Goal: Navigation & Orientation: Find specific page/section

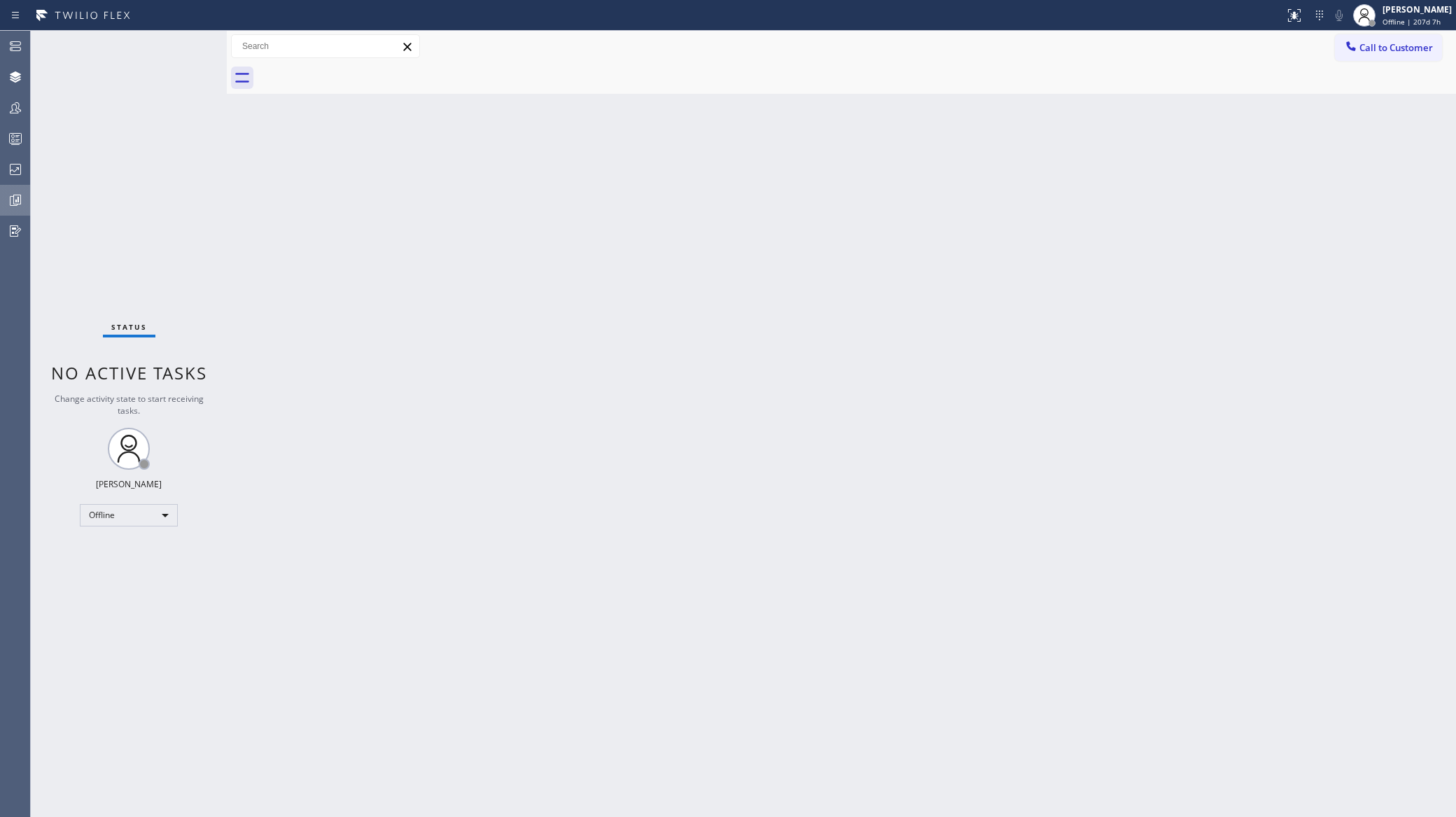
click at [8, 198] on icon at bounding box center [15, 200] width 17 height 17
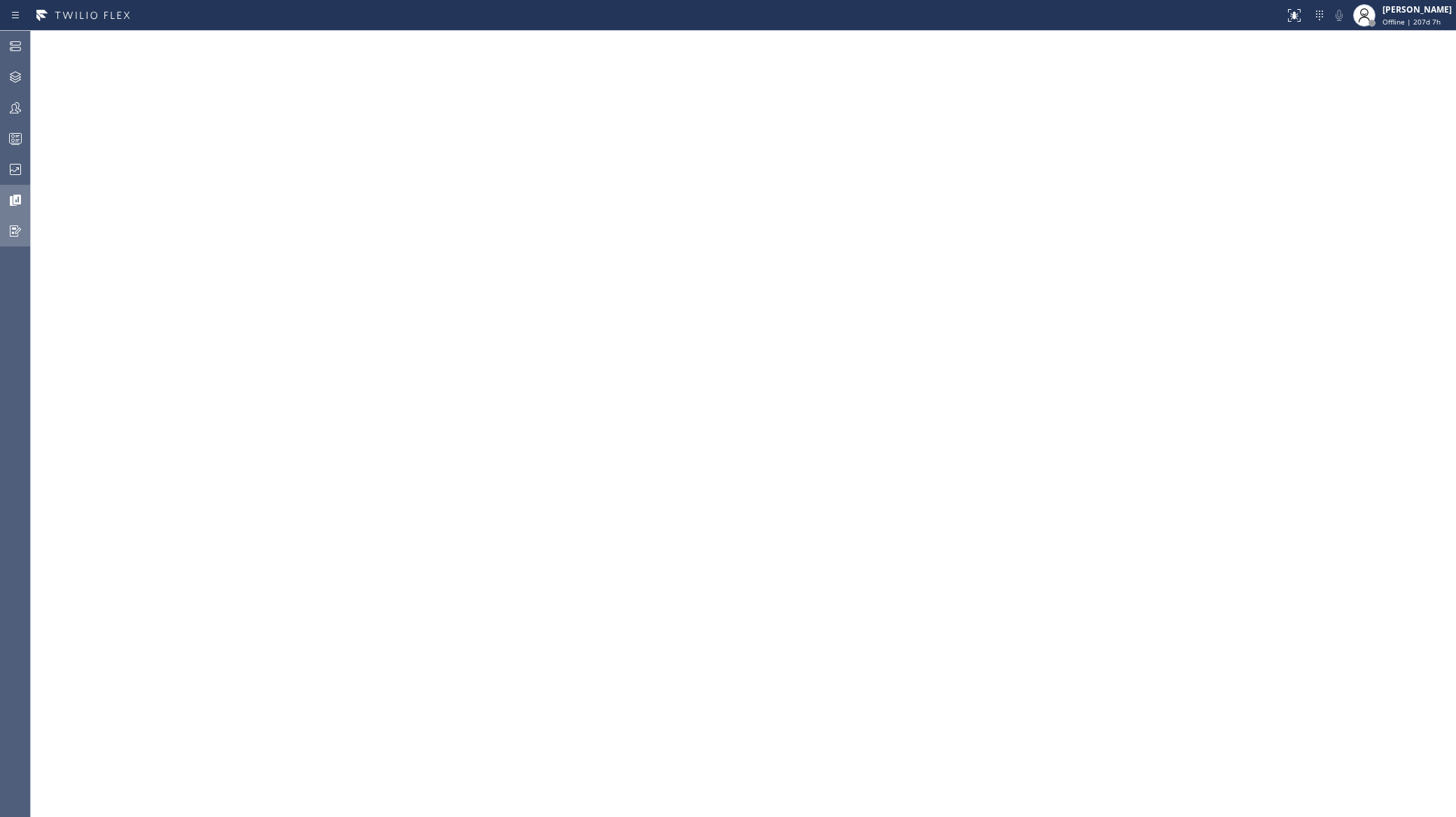
drag, startPoint x: 1388, startPoint y: 33, endPoint x: 19, endPoint y: 222, distance: 1382.0
click at [19, 222] on icon at bounding box center [15, 230] width 17 height 17
click at [7, 164] on icon at bounding box center [15, 169] width 17 height 17
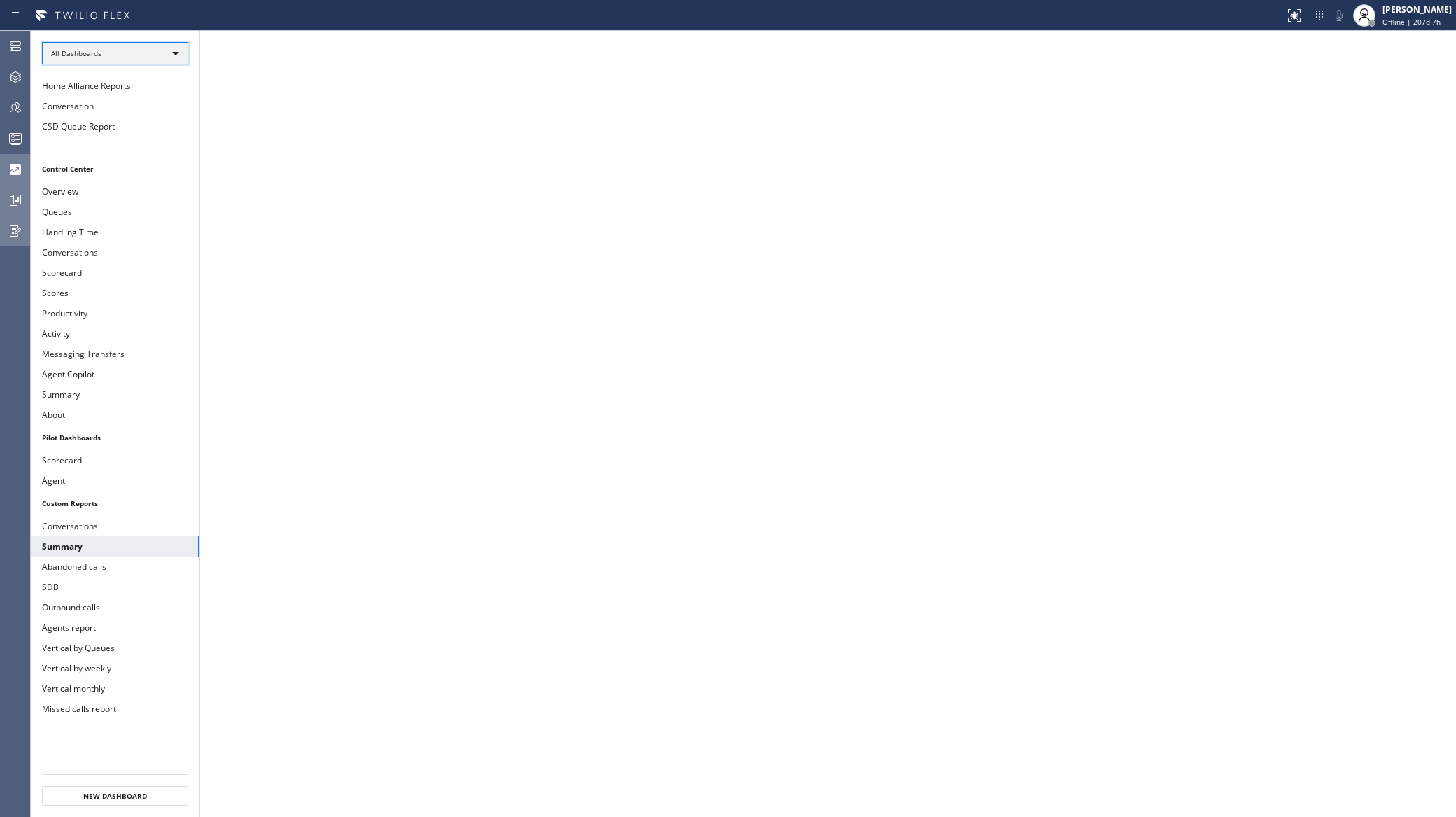
click at [123, 57] on div "All Dashboards" at bounding box center [115, 53] width 146 height 22
click at [120, 91] on li "My Dashboards" at bounding box center [114, 90] width 144 height 17
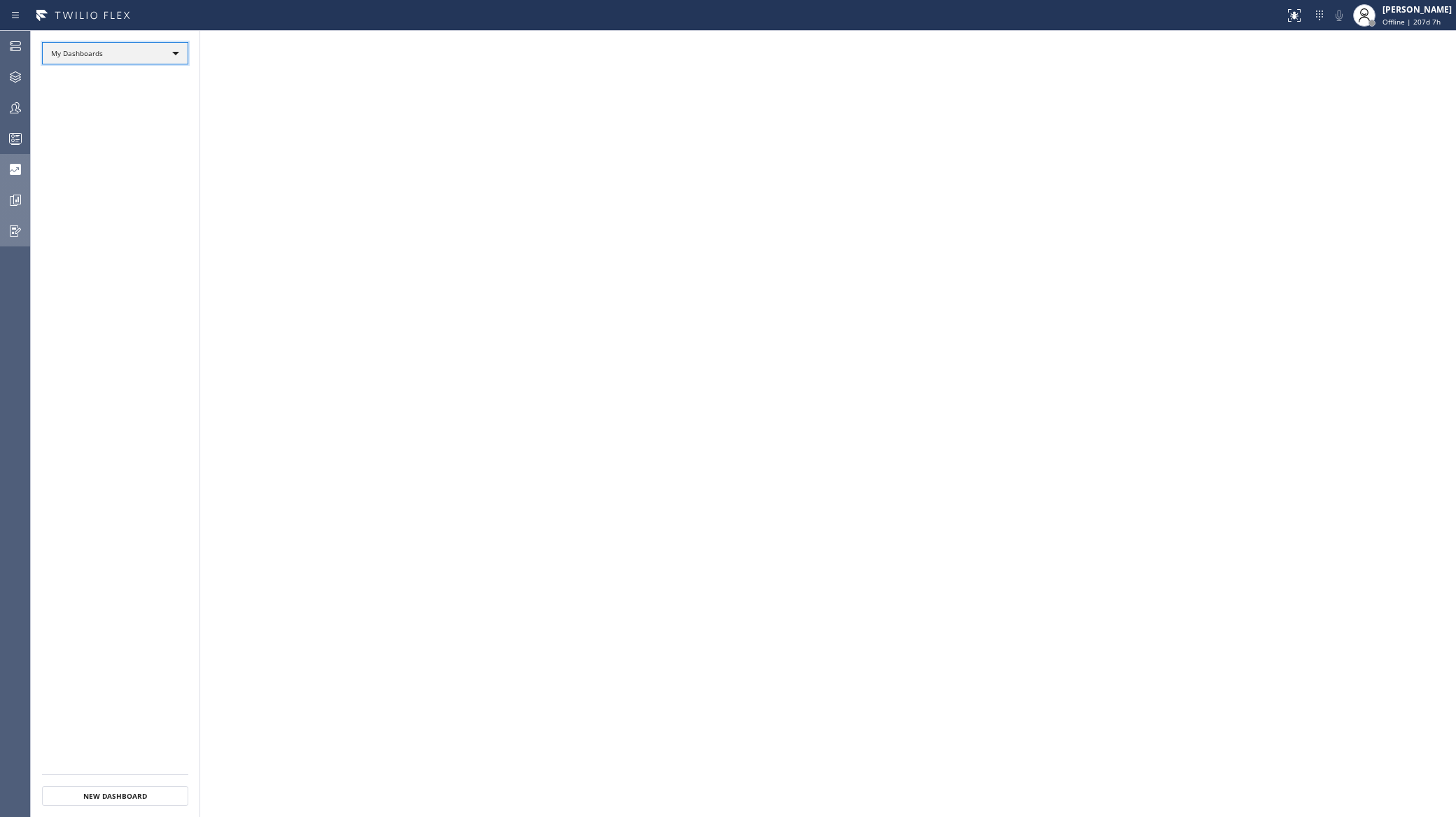
click at [121, 52] on div "My Dashboards" at bounding box center [115, 53] width 146 height 22
click at [88, 109] on li "Control Center" at bounding box center [114, 108] width 144 height 17
click at [137, 48] on div "Control Center" at bounding box center [115, 53] width 146 height 22
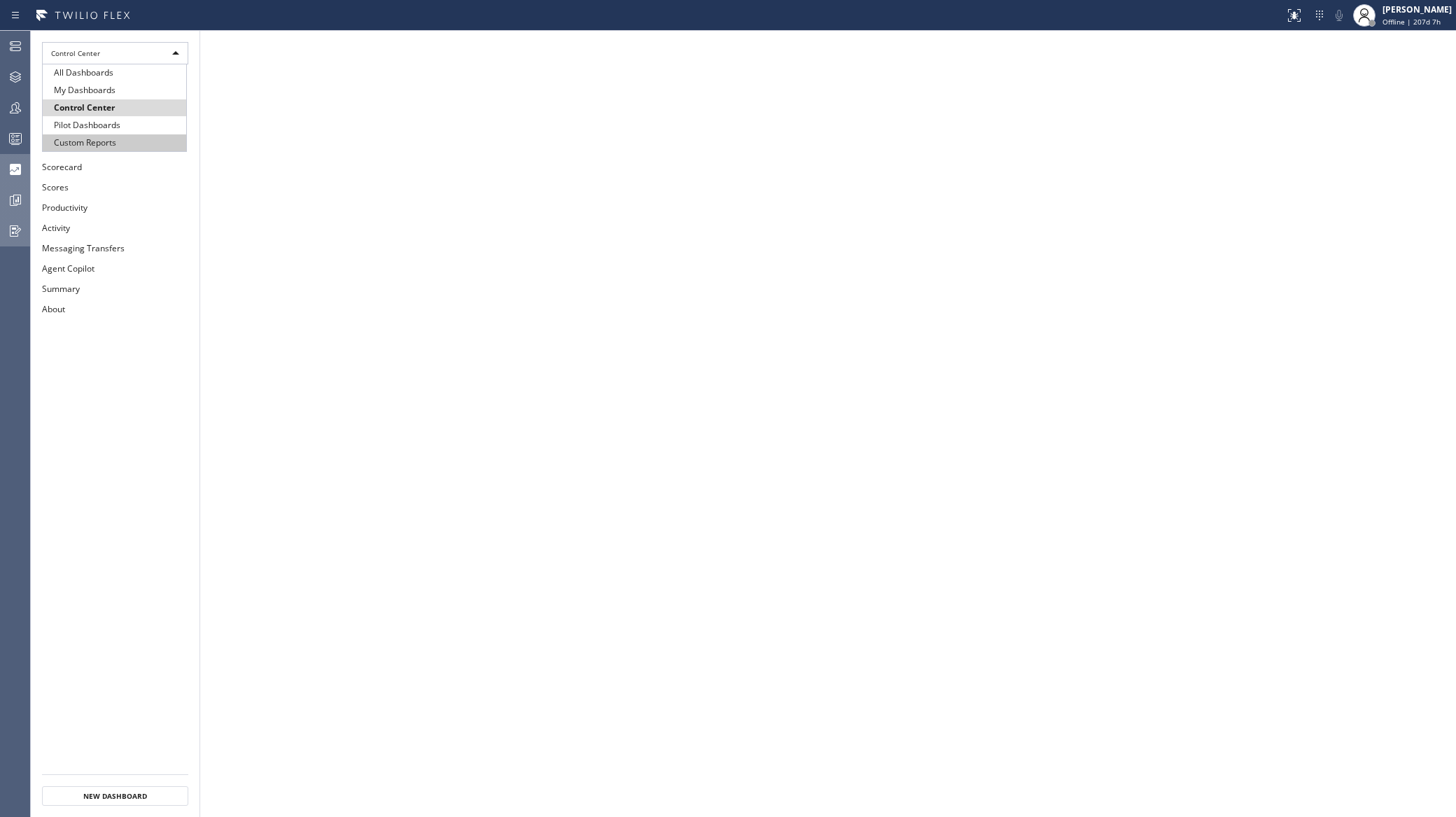
click at [117, 138] on li "Custom Reports" at bounding box center [114, 143] width 144 height 17
click at [150, 58] on div "Custom Reports" at bounding box center [115, 53] width 146 height 22
click at [135, 128] on li "Pilot Dashboards" at bounding box center [114, 125] width 144 height 17
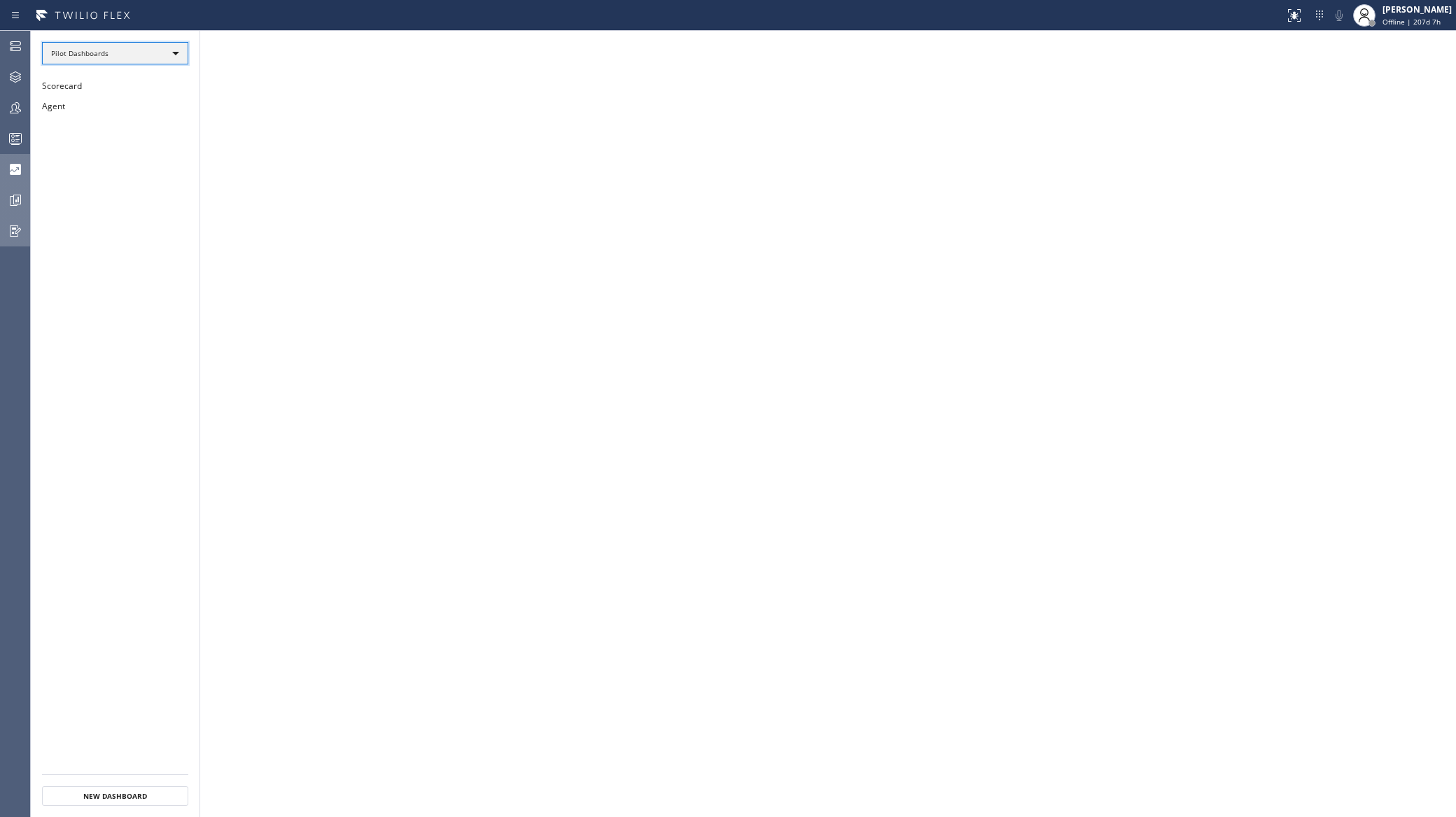
click at [76, 57] on div "Pilot Dashboards" at bounding box center [115, 53] width 146 height 22
click at [83, 70] on li "All Dashboards" at bounding box center [114, 73] width 144 height 17
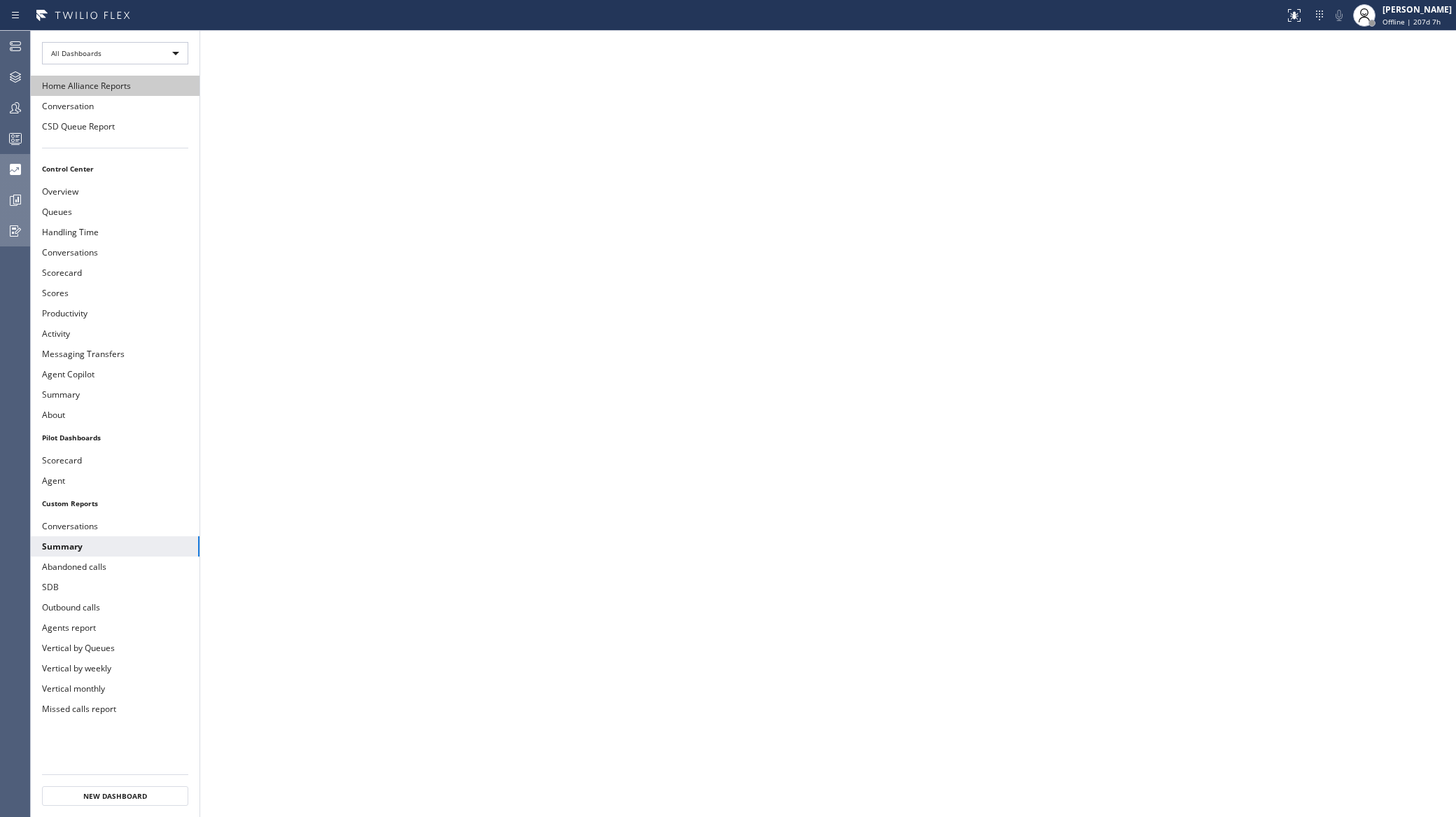
click at [63, 87] on button "Home Alliance Reports" at bounding box center [115, 85] width 169 height 20
click at [90, 108] on button "Conversation" at bounding box center [115, 106] width 169 height 20
click at [117, 119] on button "CSD Queue Report" at bounding box center [115, 126] width 169 height 20
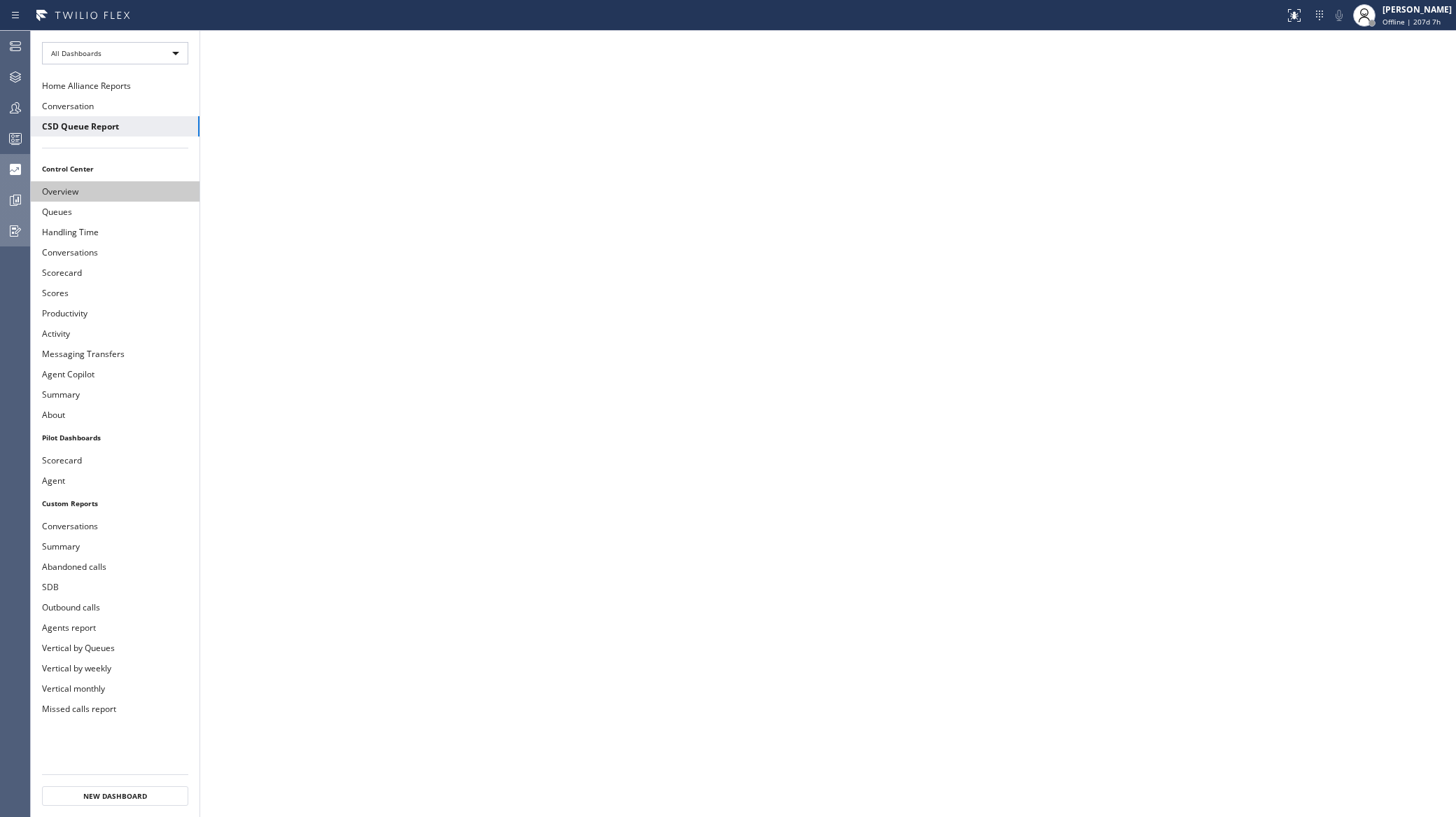
click at [93, 192] on button "Overview" at bounding box center [115, 191] width 169 height 20
click at [115, 62] on div "All Dashboards" at bounding box center [115, 53] width 146 height 22
click at [115, 122] on li "Pilot Dashboards" at bounding box center [114, 125] width 144 height 17
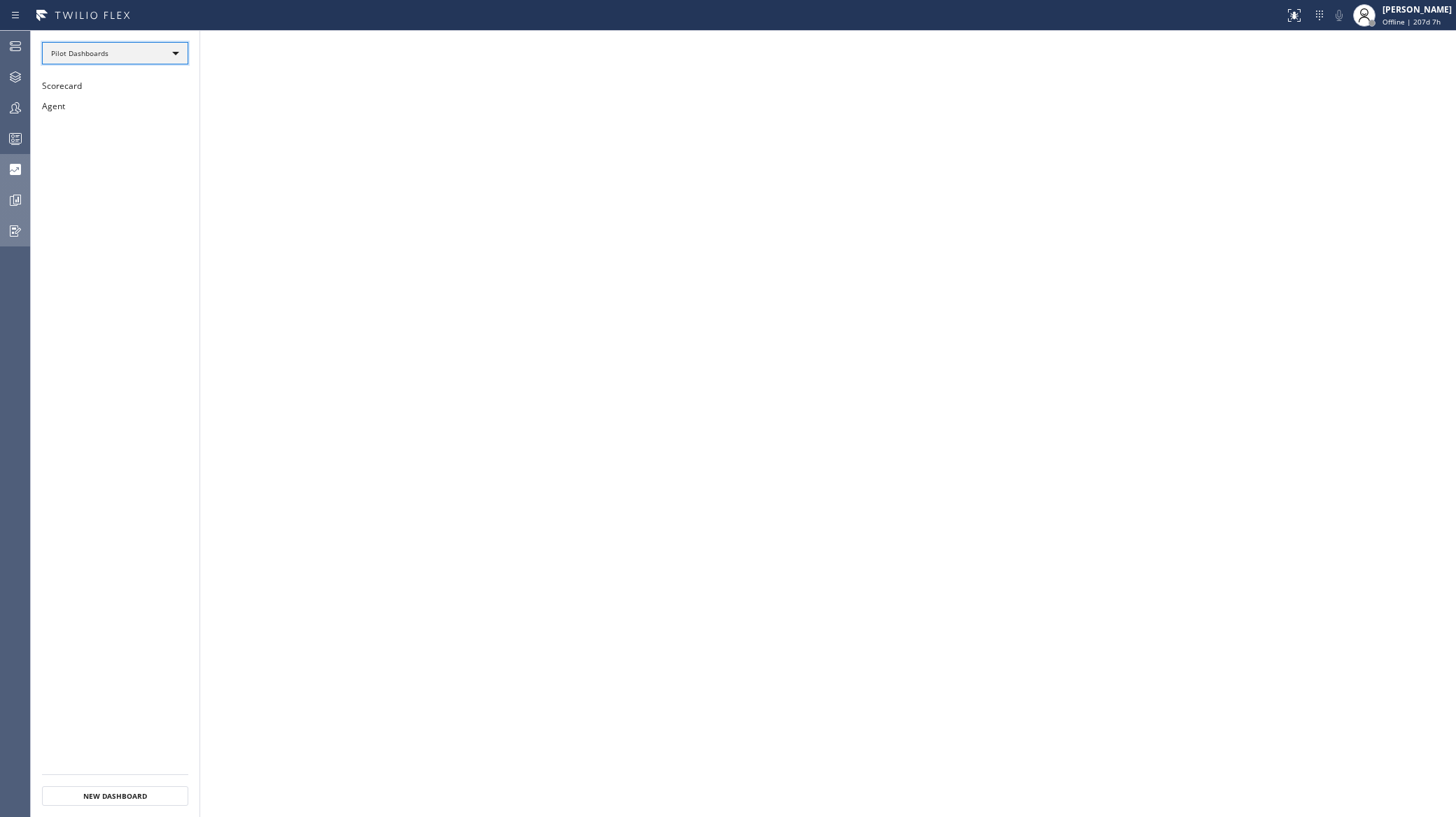
click at [115, 52] on div "Pilot Dashboards" at bounding box center [115, 53] width 146 height 22
click at [115, 54] on div at bounding box center [728, 408] width 1456 height 817
click at [74, 91] on button "Scorecard" at bounding box center [115, 85] width 169 height 20
click at [59, 151] on ul "Scorecard Agent" at bounding box center [115, 425] width 169 height 699
click at [54, 92] on button "Scorecard" at bounding box center [115, 85] width 169 height 20
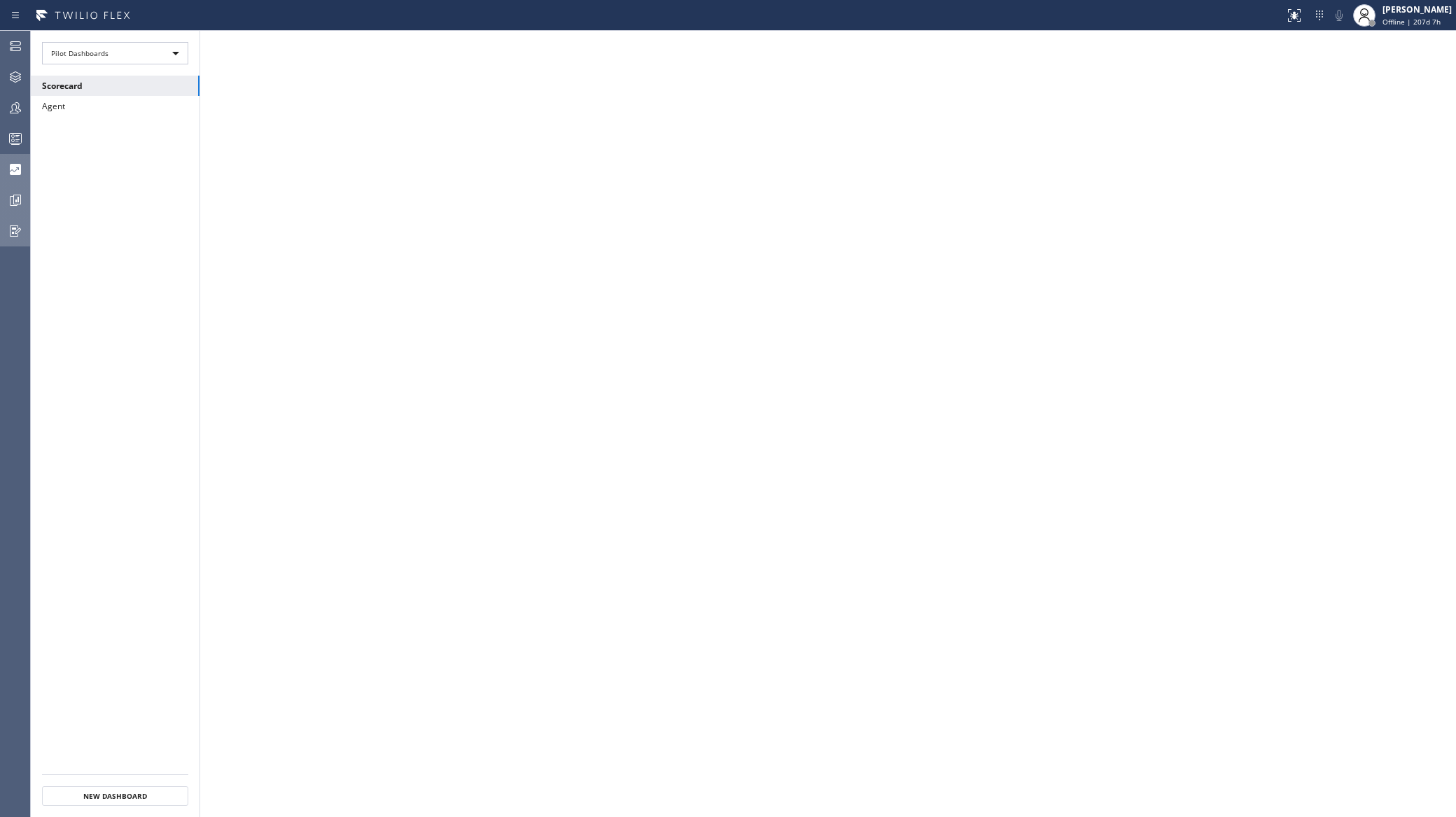
click at [22, 165] on icon at bounding box center [15, 169] width 17 height 17
click at [23, 106] on icon at bounding box center [15, 108] width 17 height 17
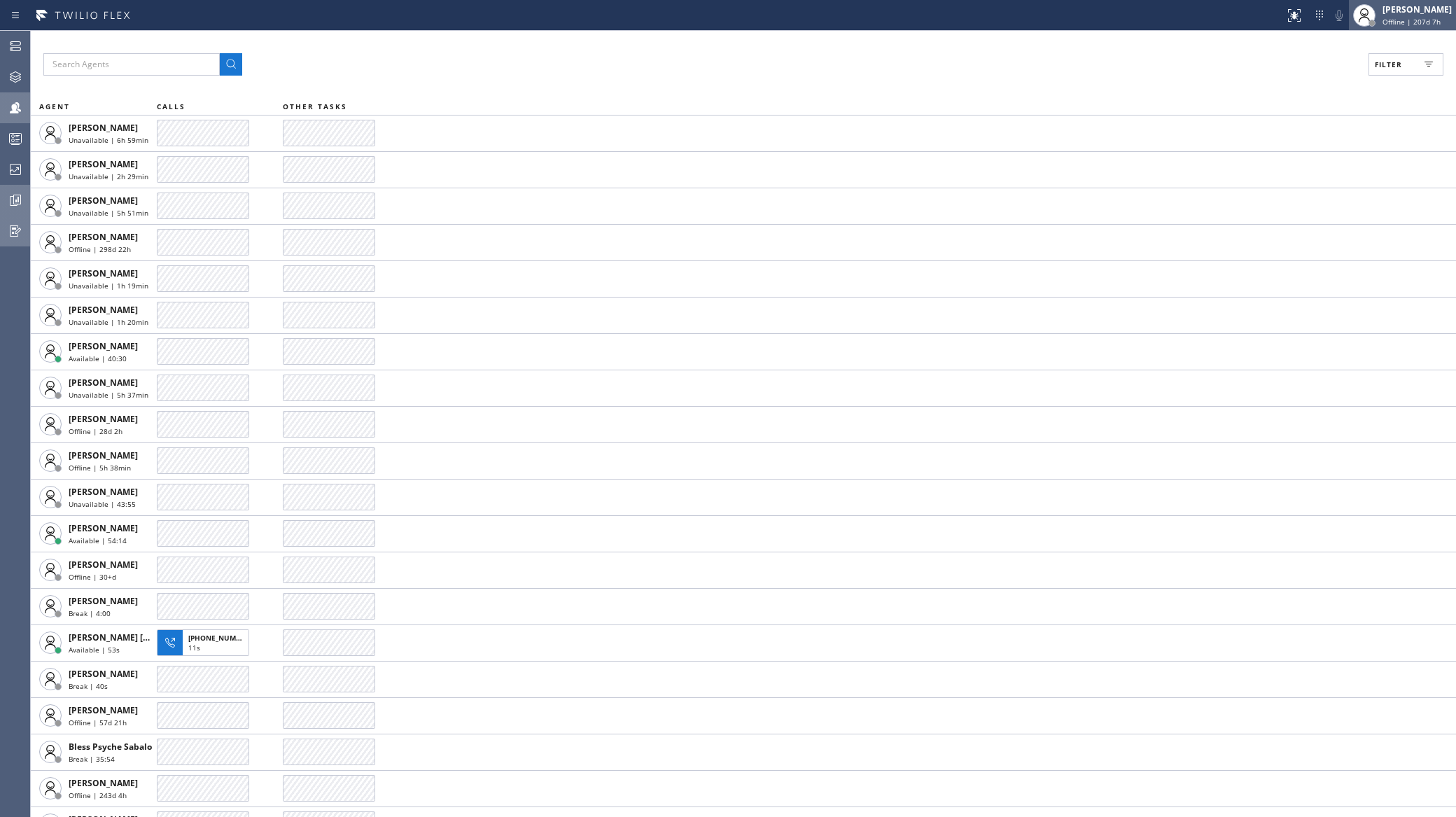
click at [1428, 17] on span "Offline | 207d 7h" at bounding box center [1412, 22] width 58 height 10
click at [16, 232] on icon at bounding box center [15, 230] width 11 height 11
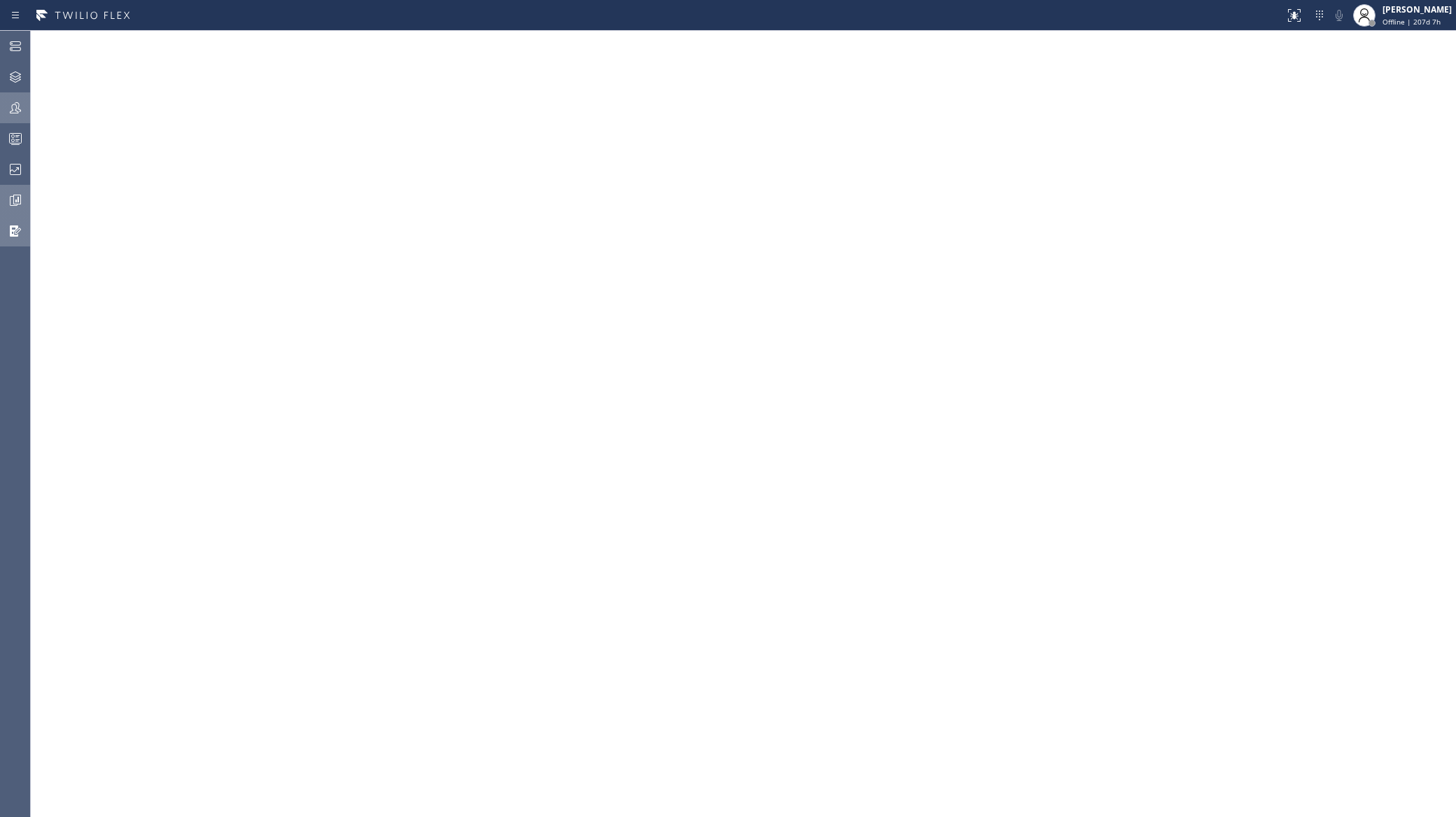
click at [13, 203] on icon at bounding box center [15, 200] width 17 height 17
click at [16, 136] on icon at bounding box center [15, 138] width 17 height 17
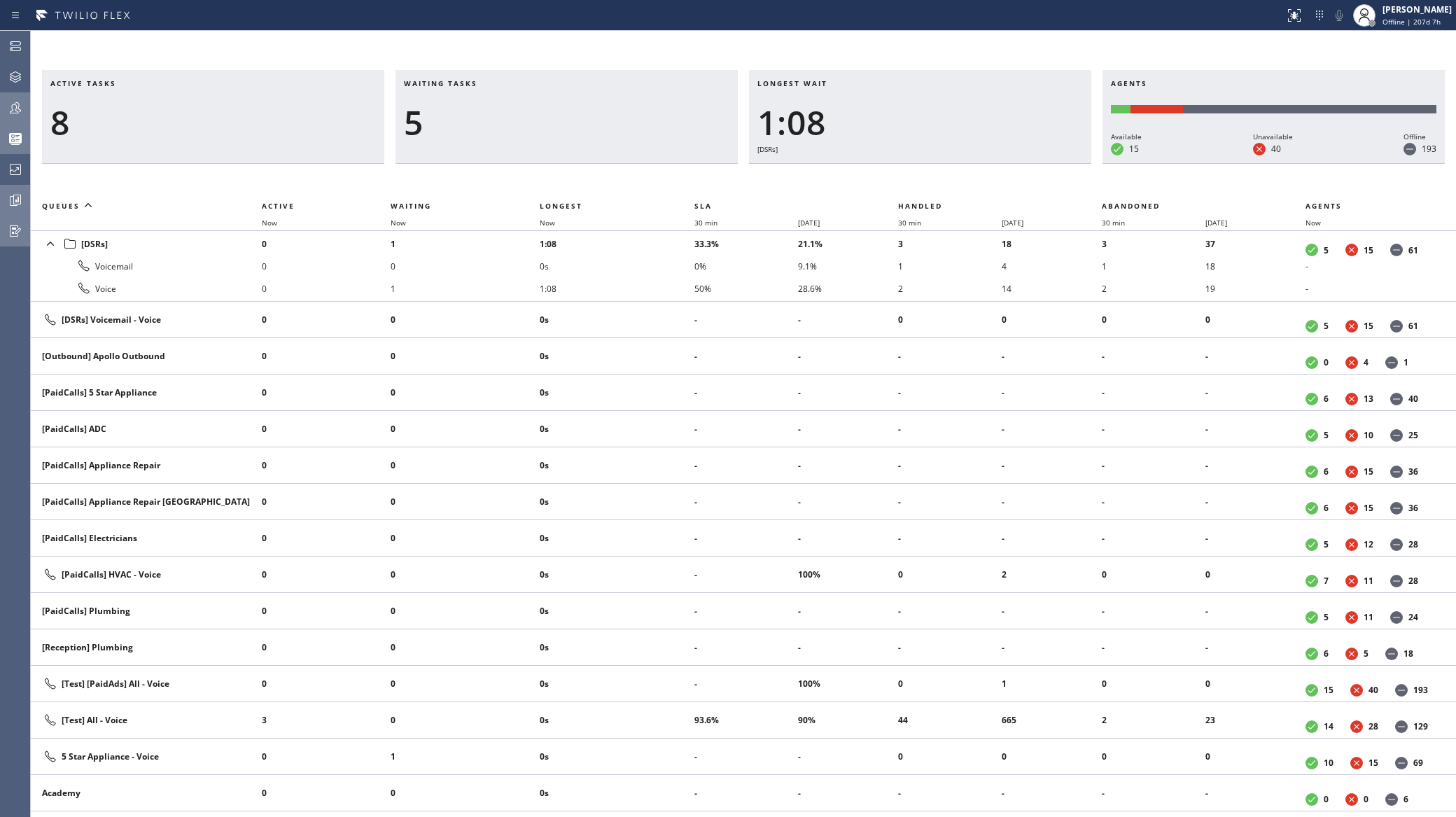
drag, startPoint x: 16, startPoint y: 136, endPoint x: 6, endPoint y: 135, distance: 10.0
click at [6, 135] on div at bounding box center [15, 138] width 30 height 17
click at [15, 68] on icon at bounding box center [15, 77] width 17 height 17
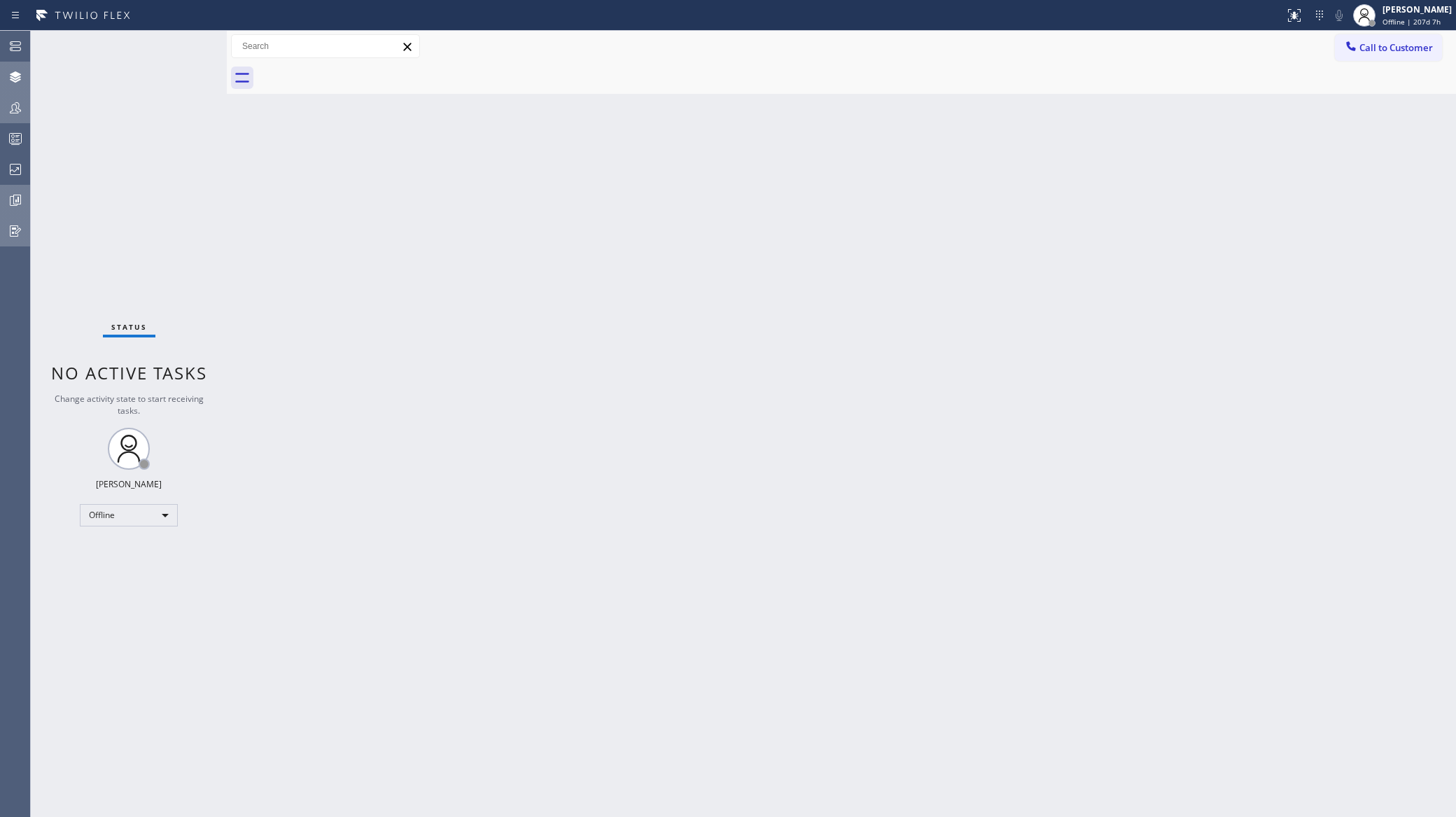
click at [14, 94] on div at bounding box center [15, 108] width 30 height 28
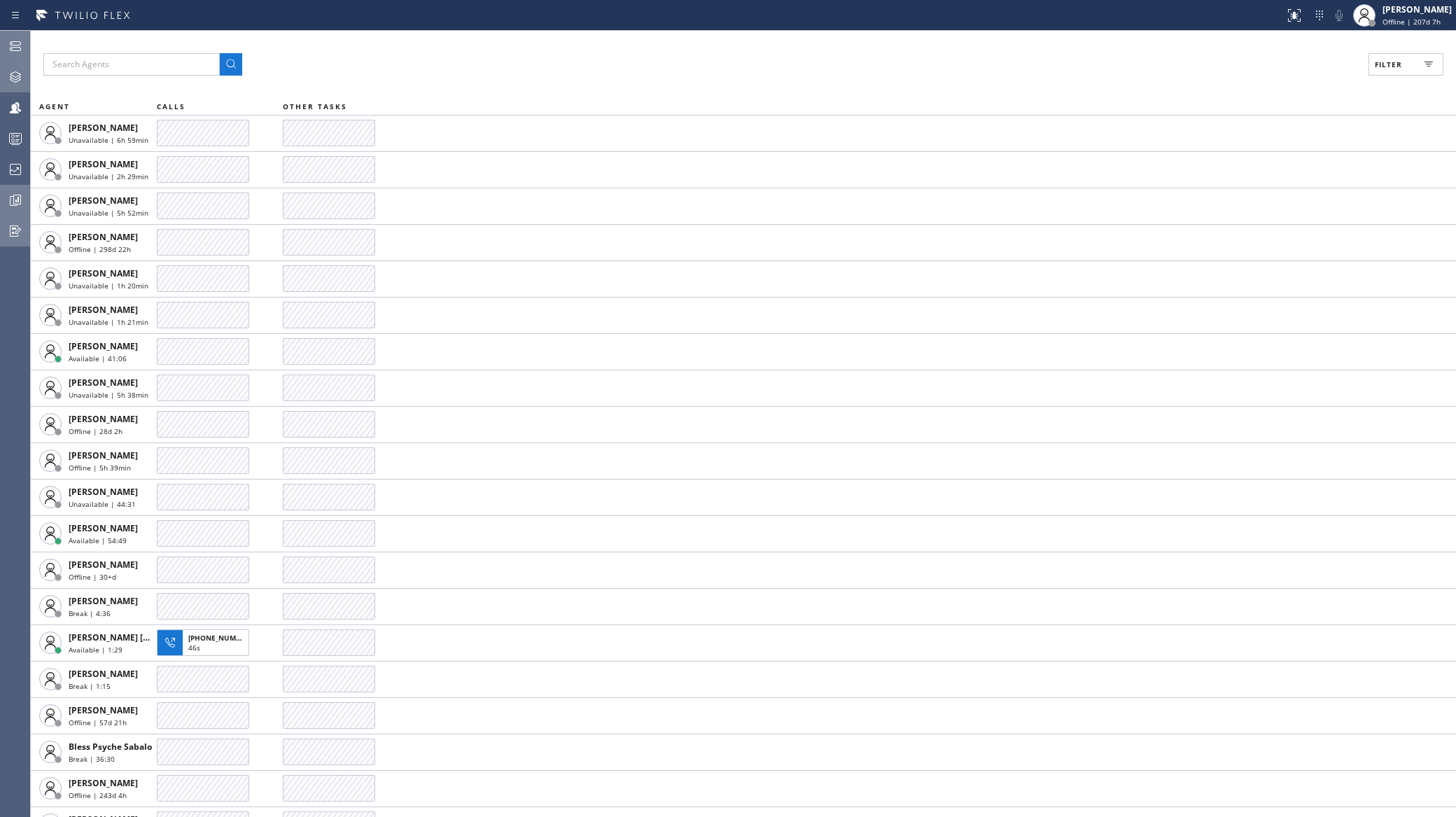
click at [17, 47] on icon at bounding box center [15, 46] width 11 height 10
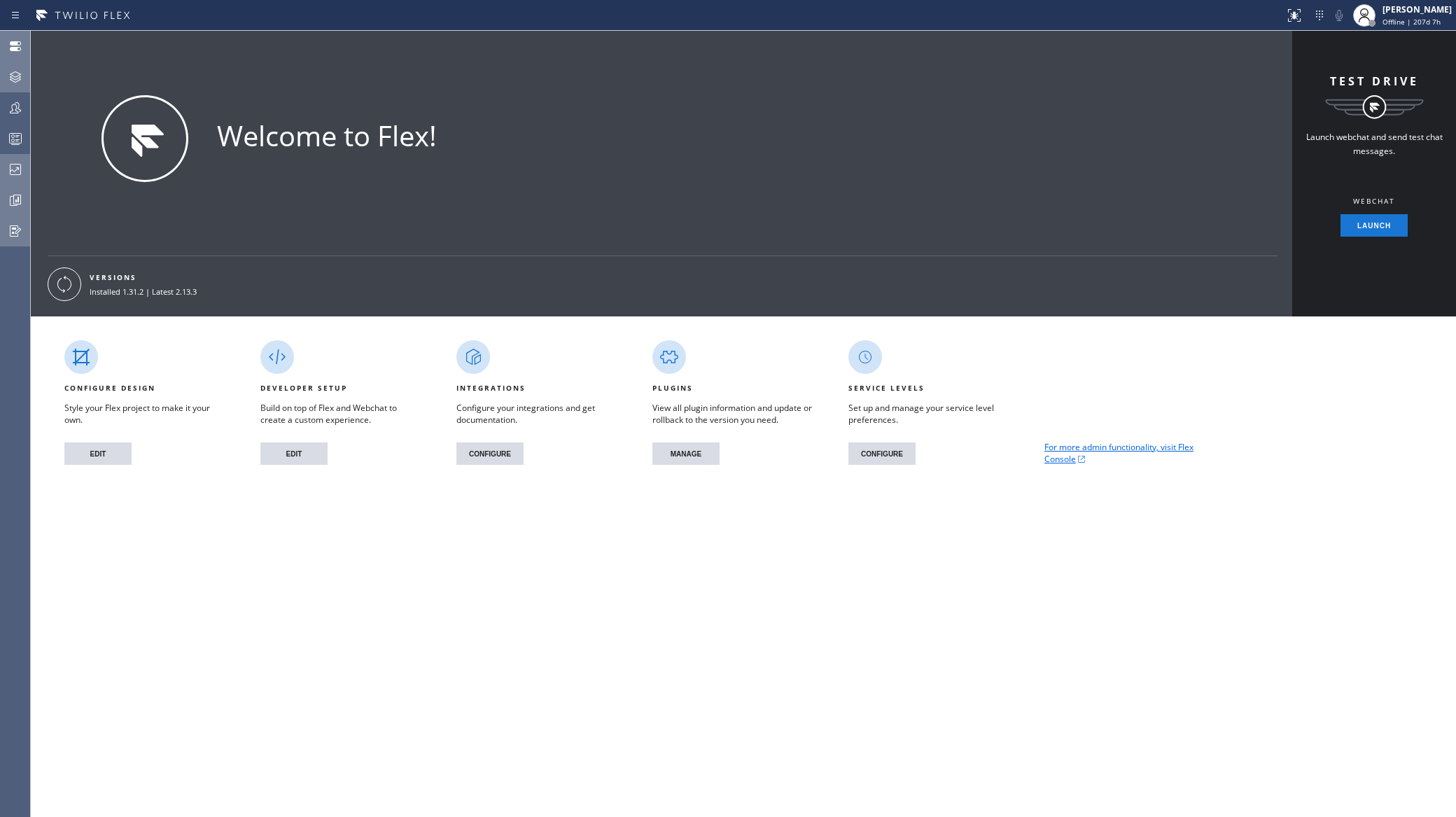
click at [17, 171] on icon at bounding box center [15, 169] width 17 height 17
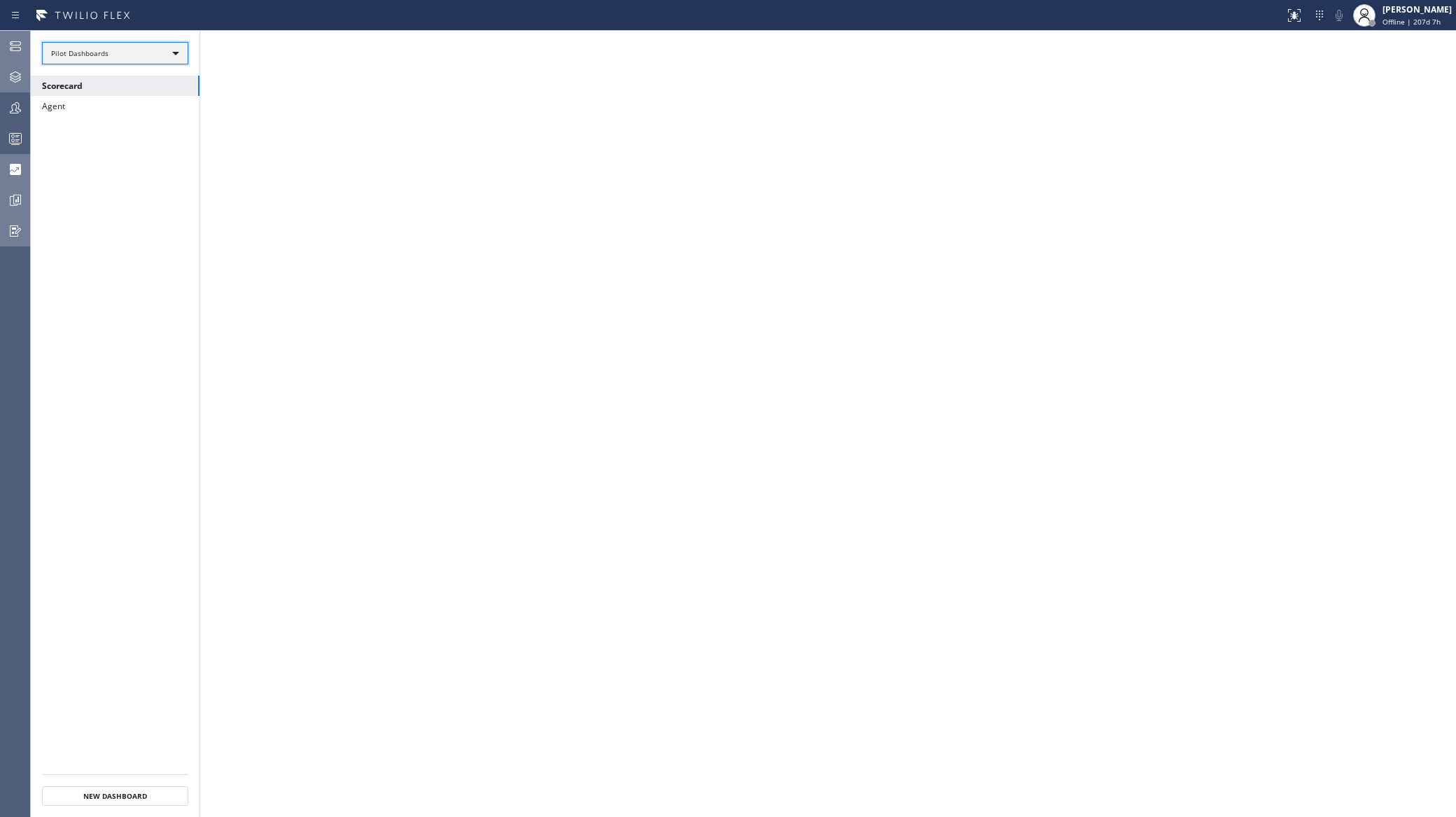
click at [91, 49] on div "Pilot Dashboards" at bounding box center [115, 53] width 146 height 22
click at [101, 71] on li "All Dashboards" at bounding box center [114, 73] width 144 height 17
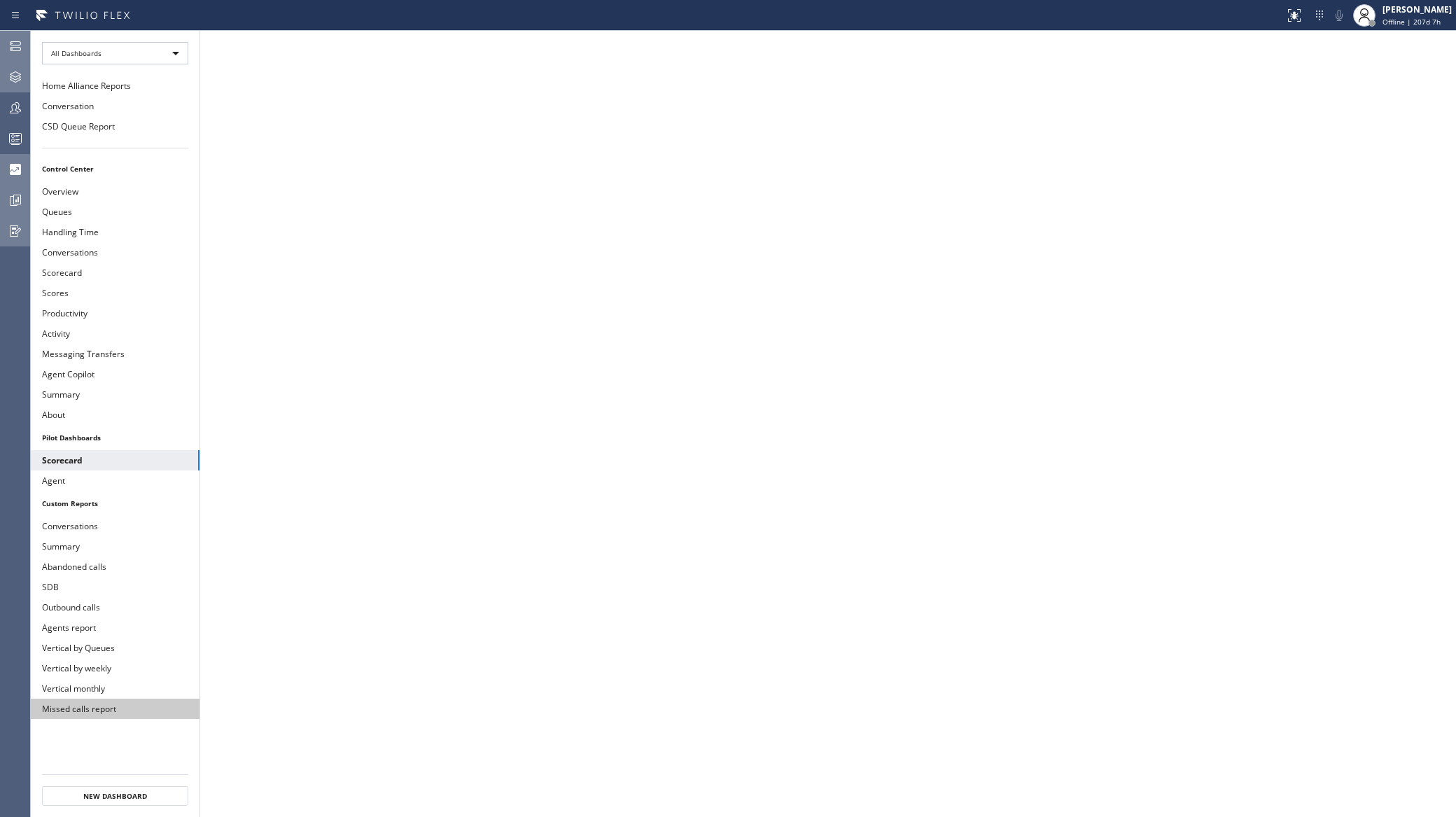
click at [57, 703] on button "Missed calls report" at bounding box center [115, 708] width 169 height 20
click at [63, 581] on button "SDB" at bounding box center [115, 587] width 169 height 20
click at [14, 186] on div at bounding box center [15, 200] width 30 height 28
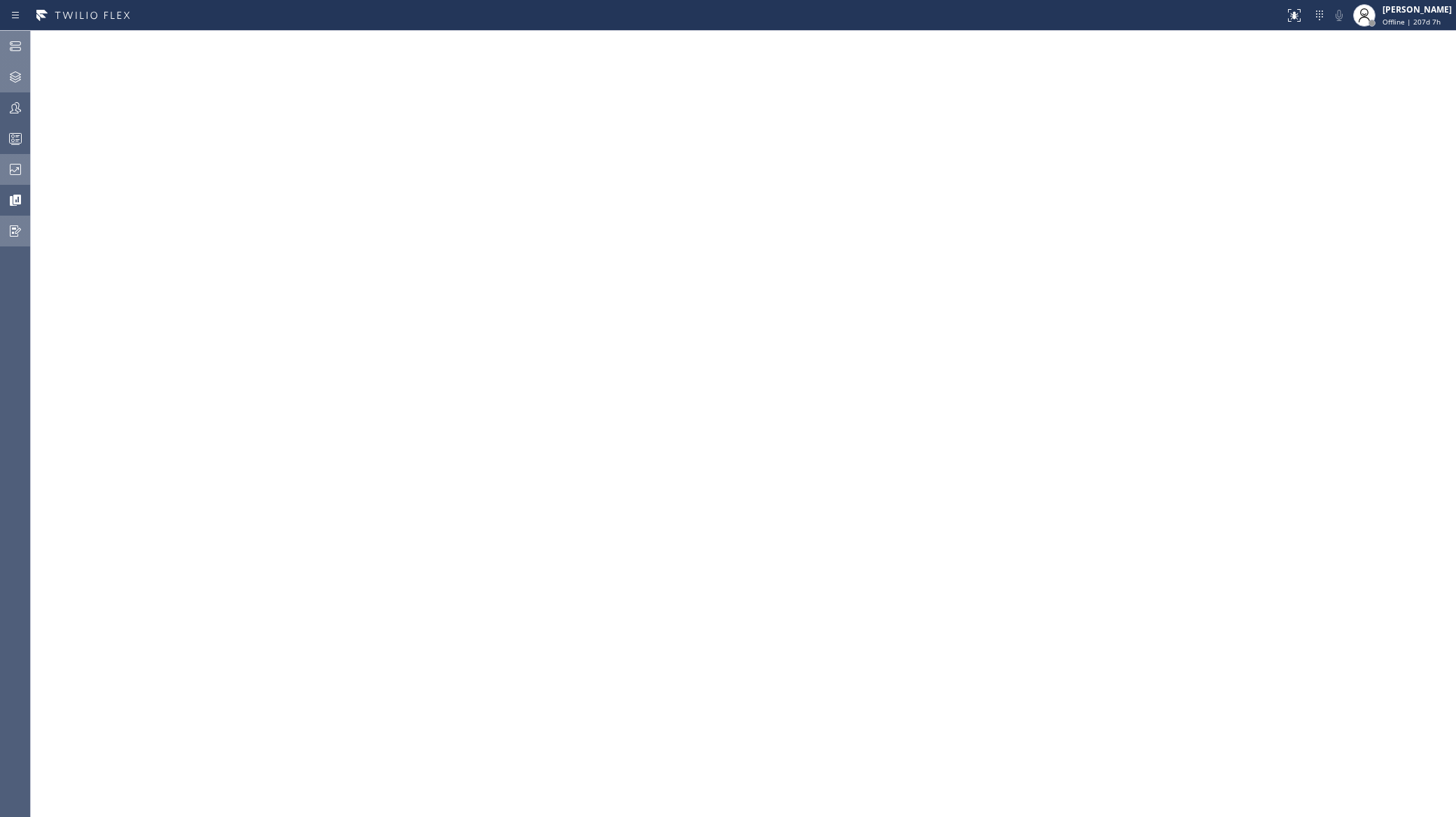
click at [4, 59] on div at bounding box center [15, 46] width 30 height 28
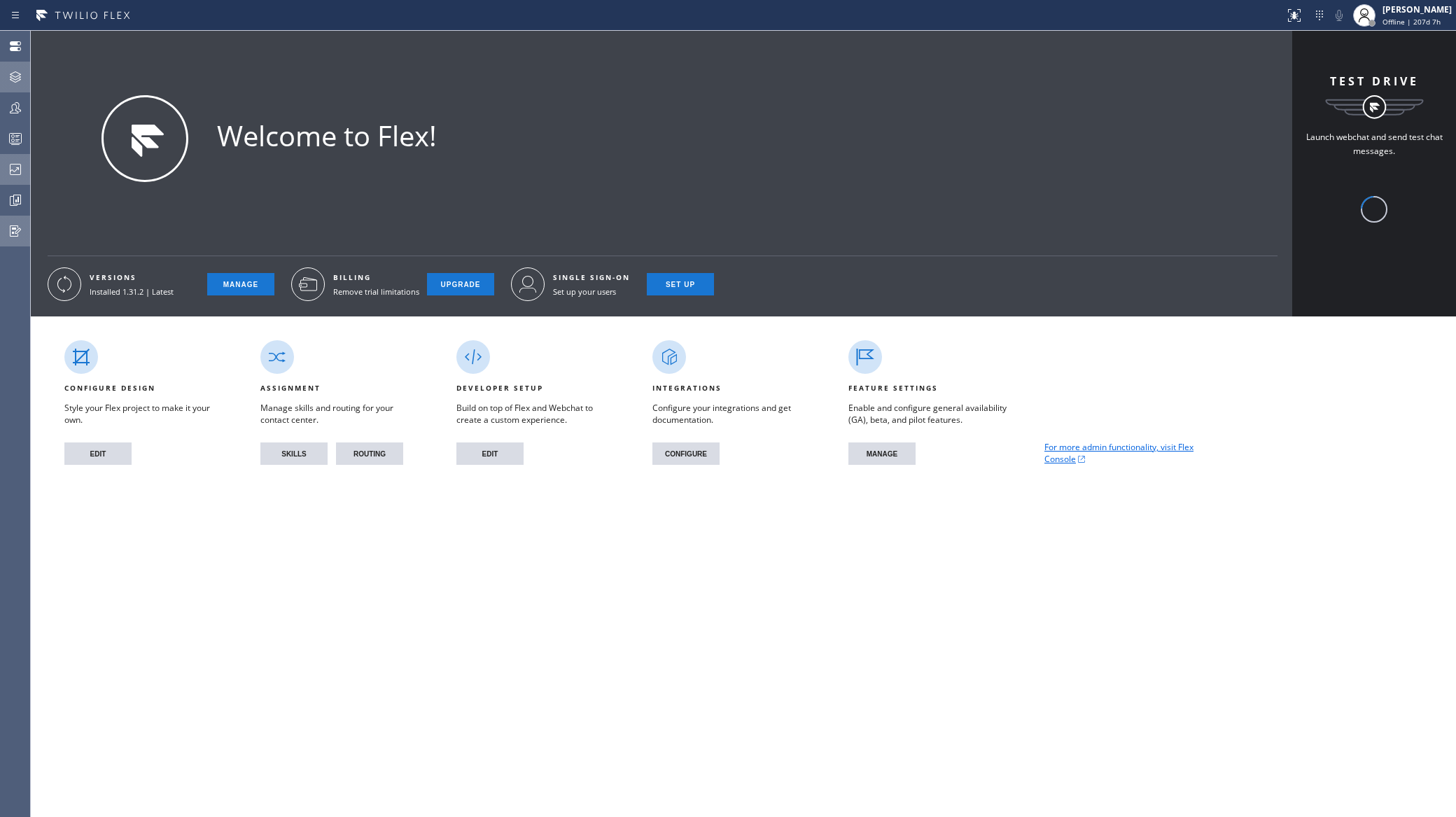
click at [25, 174] on div at bounding box center [15, 169] width 30 height 17
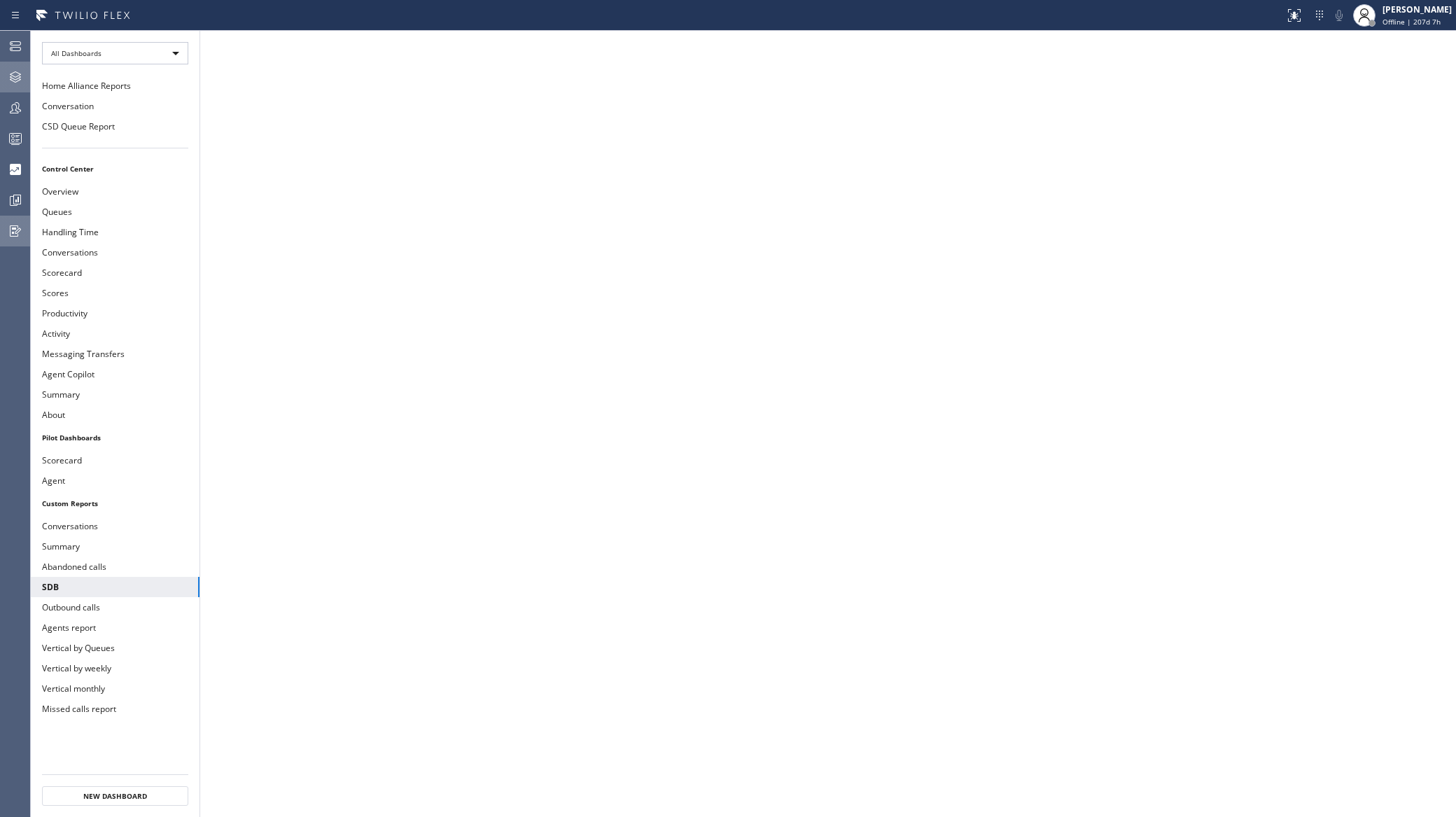
click at [22, 196] on icon at bounding box center [15, 200] width 17 height 17
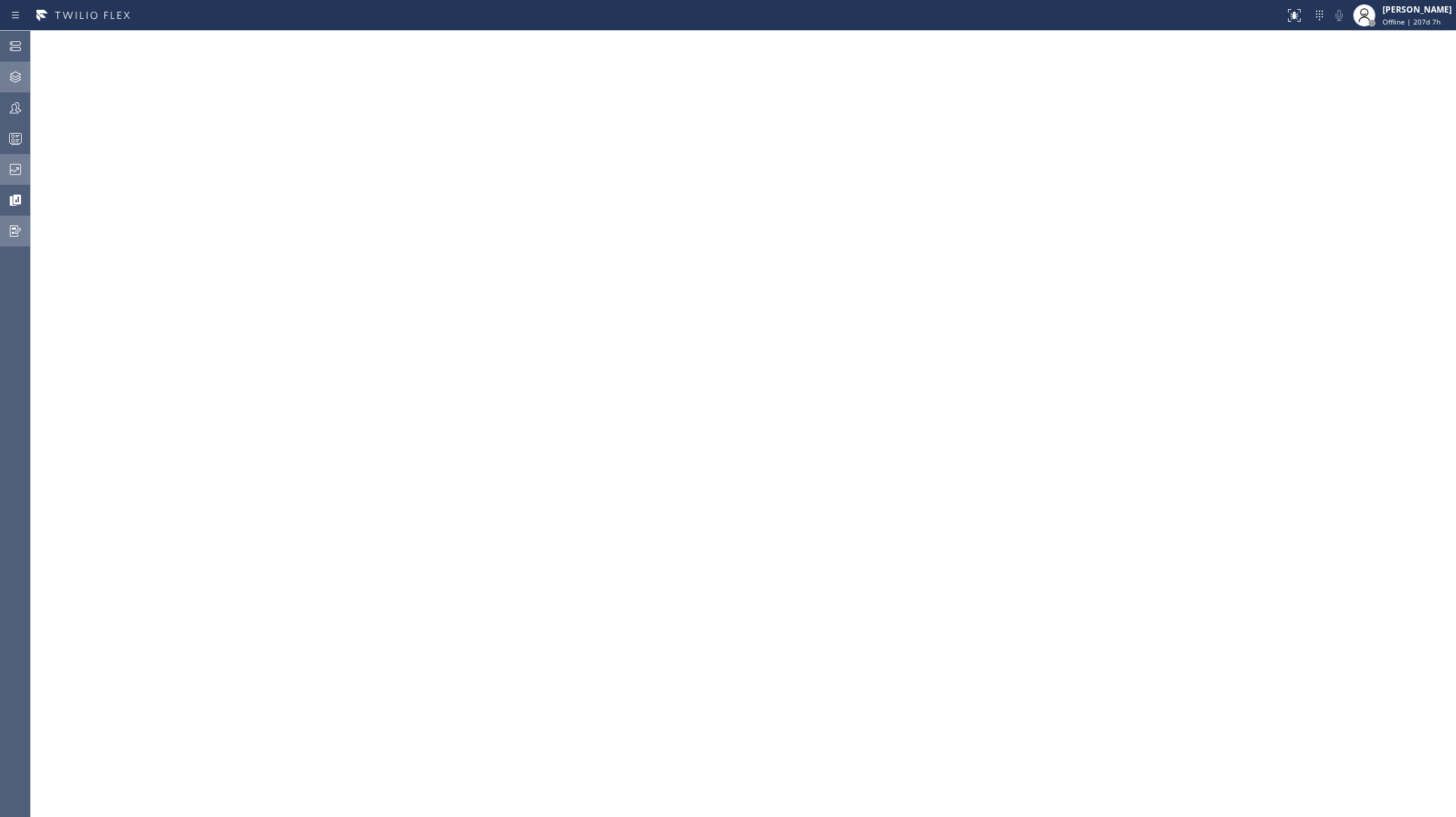
click at [19, 170] on icon at bounding box center [15, 169] width 17 height 17
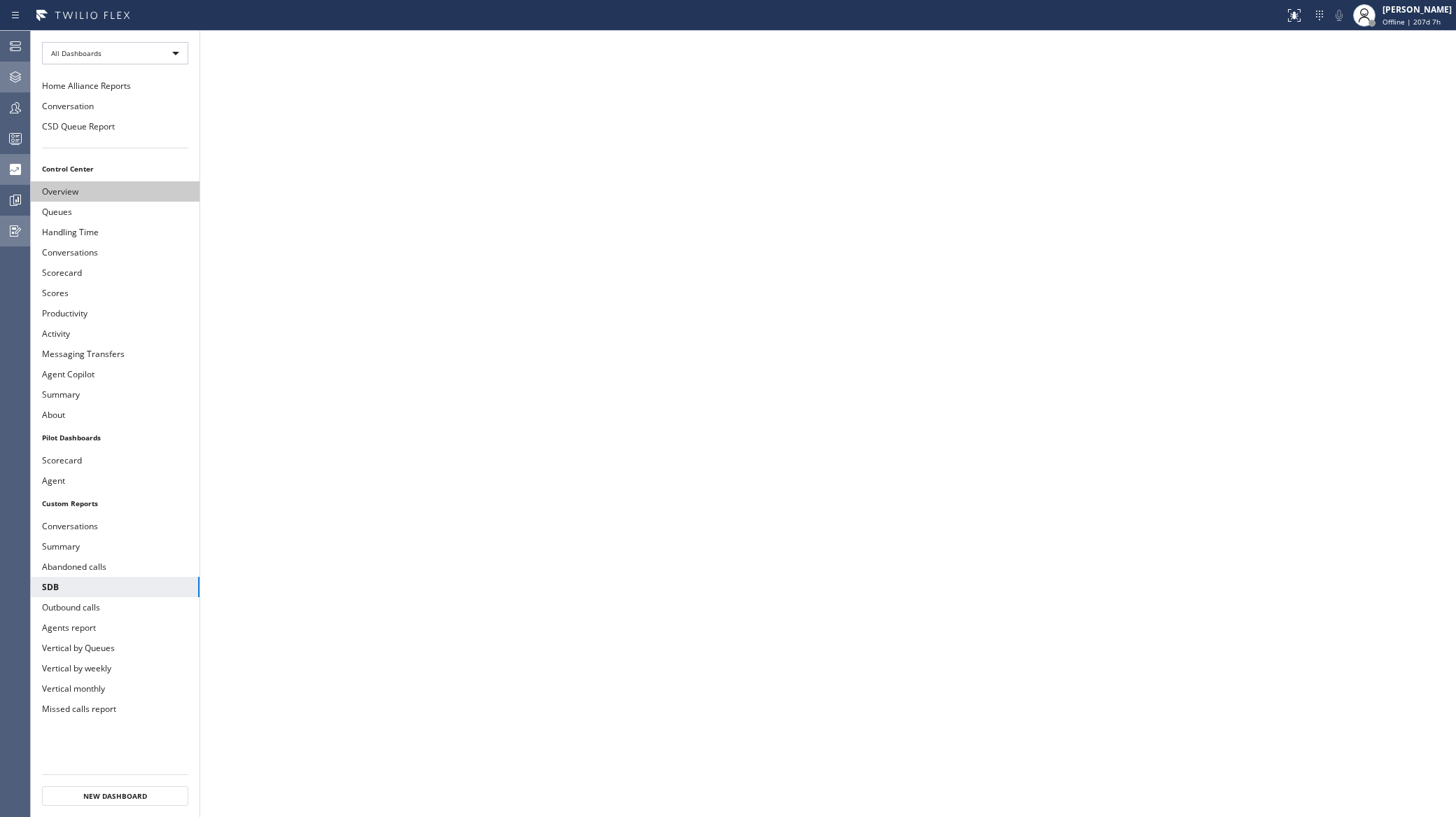
click at [77, 195] on button "Overview" at bounding box center [115, 191] width 169 height 20
